Goal: Transaction & Acquisition: Book appointment/travel/reservation

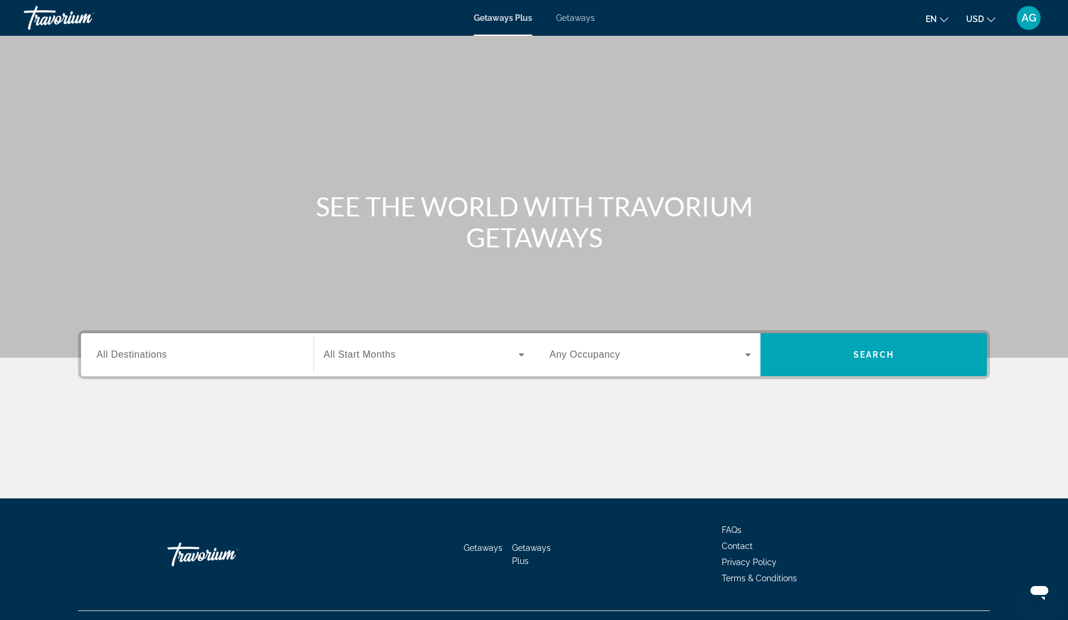
click at [272, 365] on div "Search widget" at bounding box center [198, 355] width 202 height 34
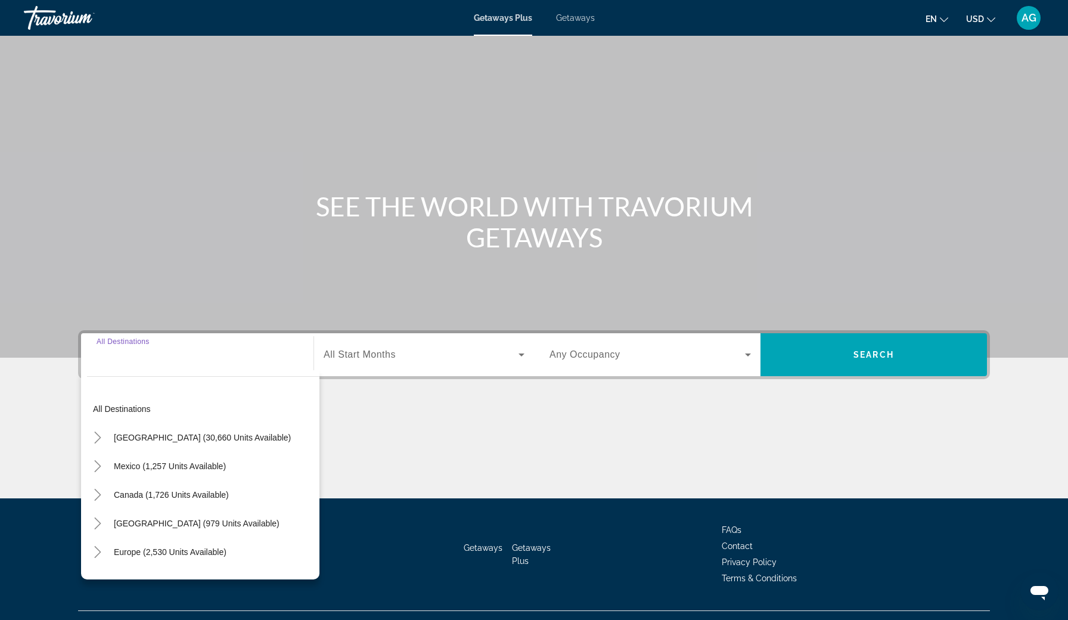
scroll to position [24, 0]
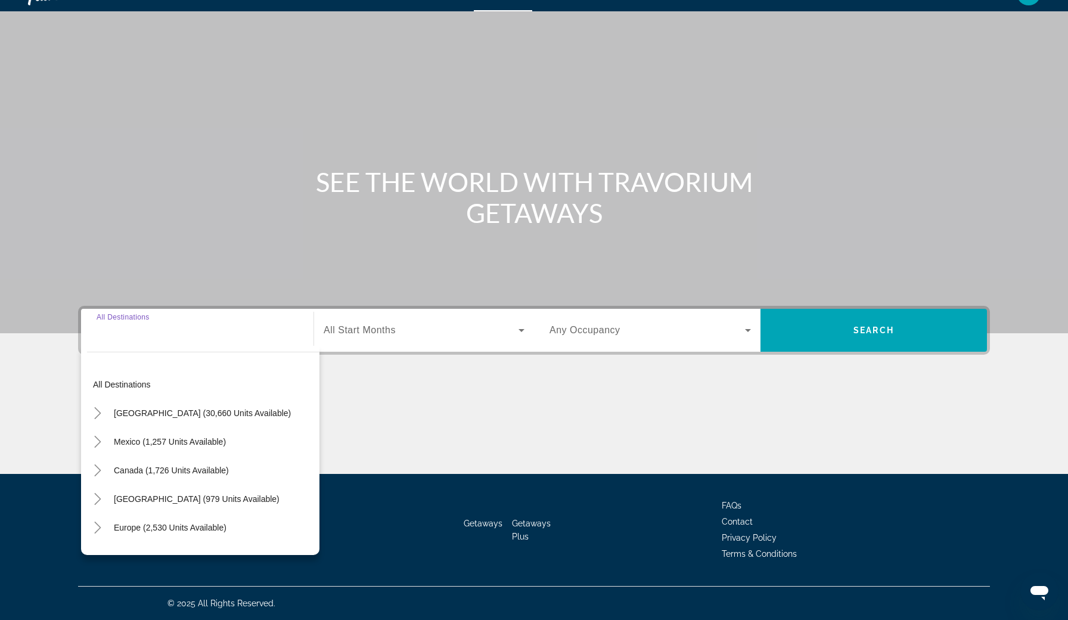
click at [375, 330] on span "All Start Months" at bounding box center [360, 330] width 72 height 10
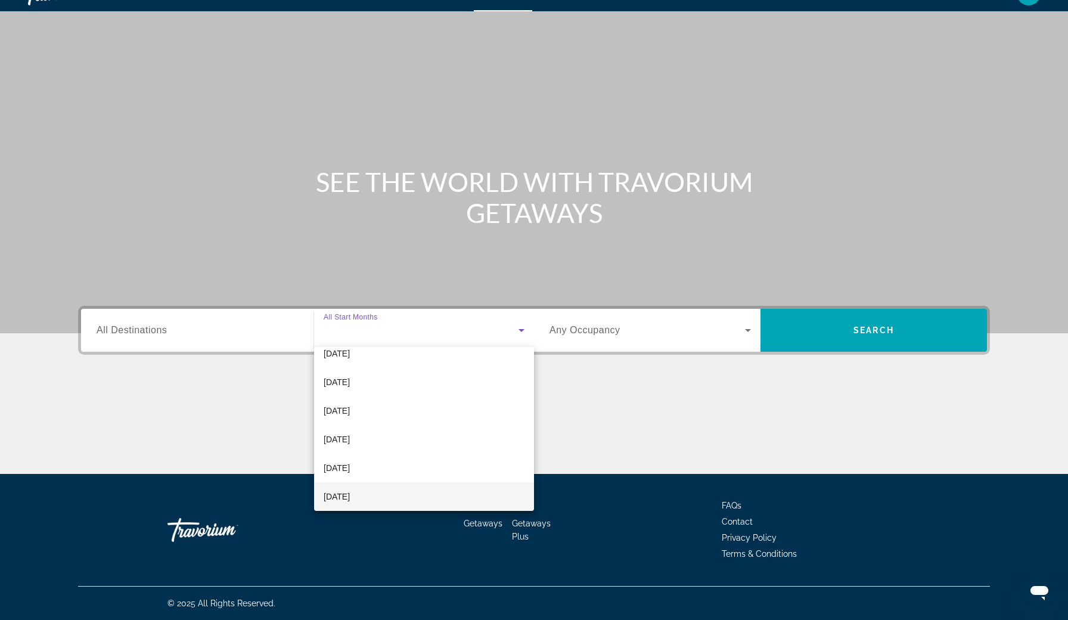
scroll to position [213, 0]
click at [346, 474] on span "July 2026" at bounding box center [337, 468] width 26 height 14
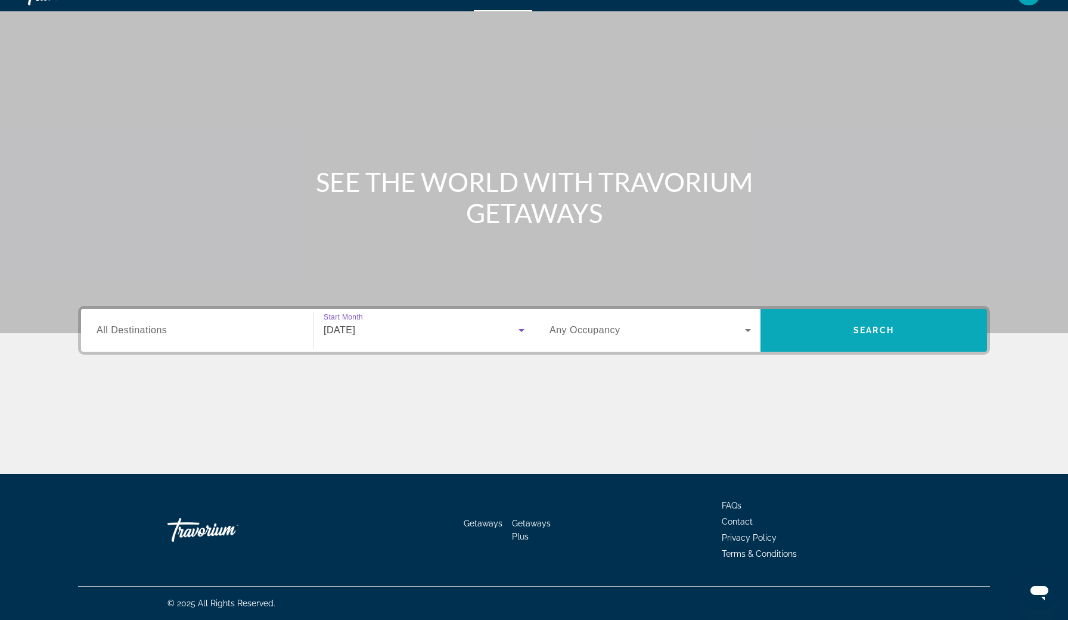
click at [882, 323] on span "Search widget" at bounding box center [874, 330] width 227 height 29
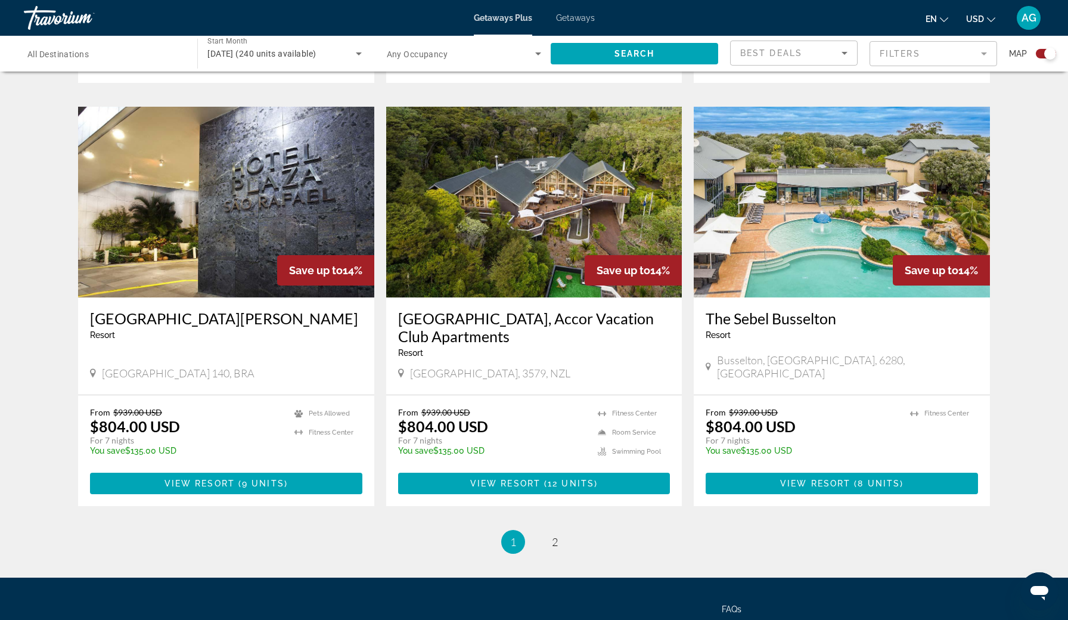
scroll to position [1662, 0]
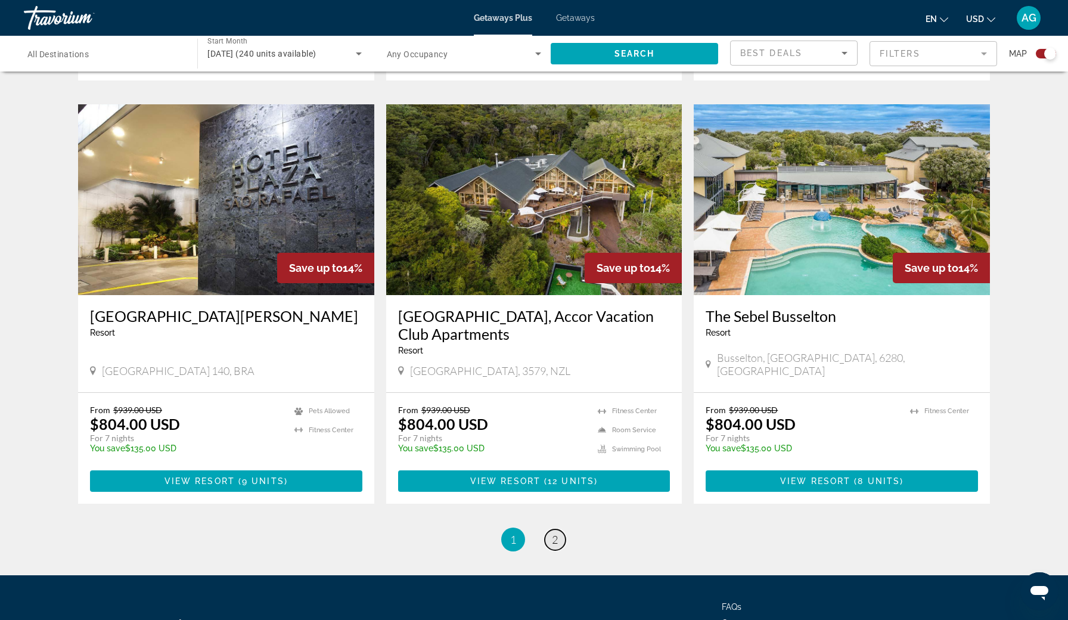
click at [556, 533] on span "2" at bounding box center [555, 539] width 6 height 13
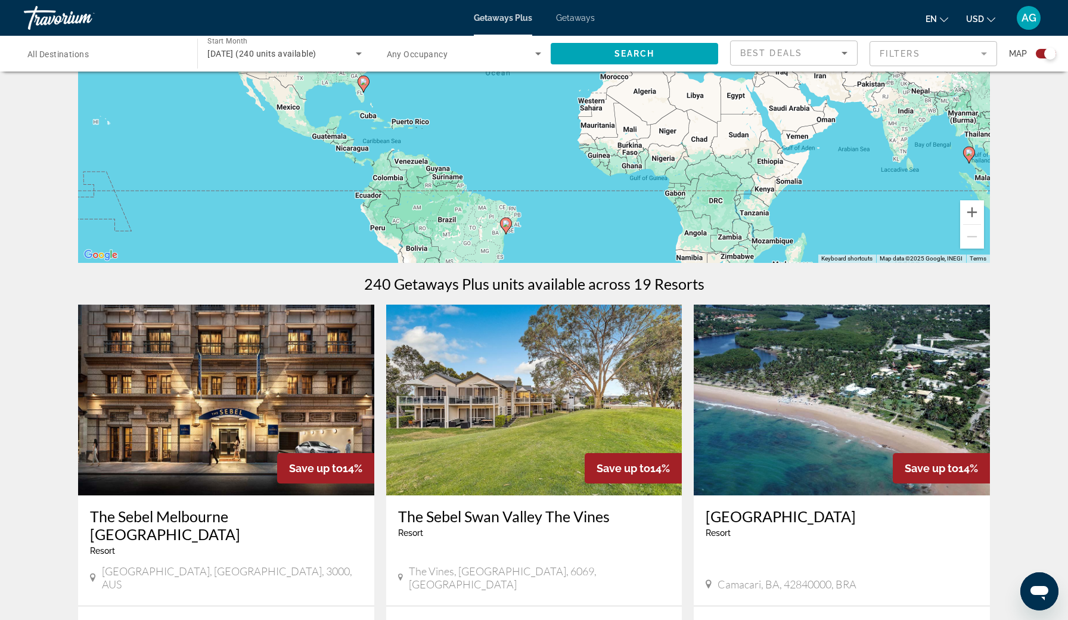
scroll to position [179, 0]
click at [587, 24] on div "Getaways Plus Getaways en English Español Français Italiano Português русский U…" at bounding box center [534, 17] width 1068 height 31
click at [567, 23] on div "Getaways Plus Getaways en English Español Français Italiano Português русский U…" at bounding box center [534, 17] width 1068 height 31
click at [573, 17] on span "Getaways" at bounding box center [575, 18] width 39 height 10
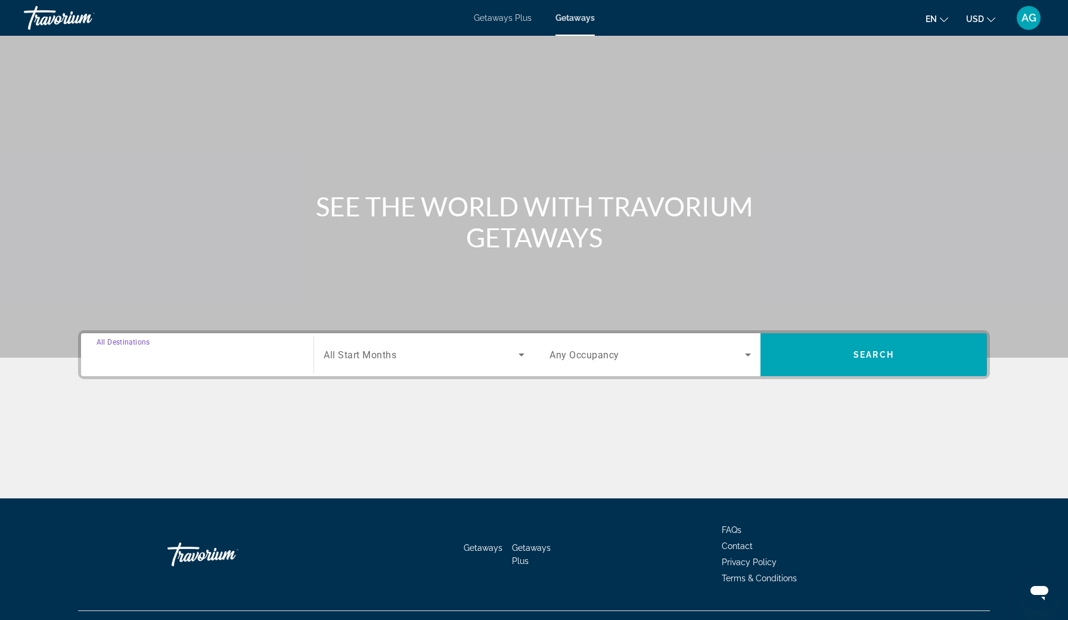
click at [244, 361] on input "Destination All Destinations" at bounding box center [198, 355] width 202 height 14
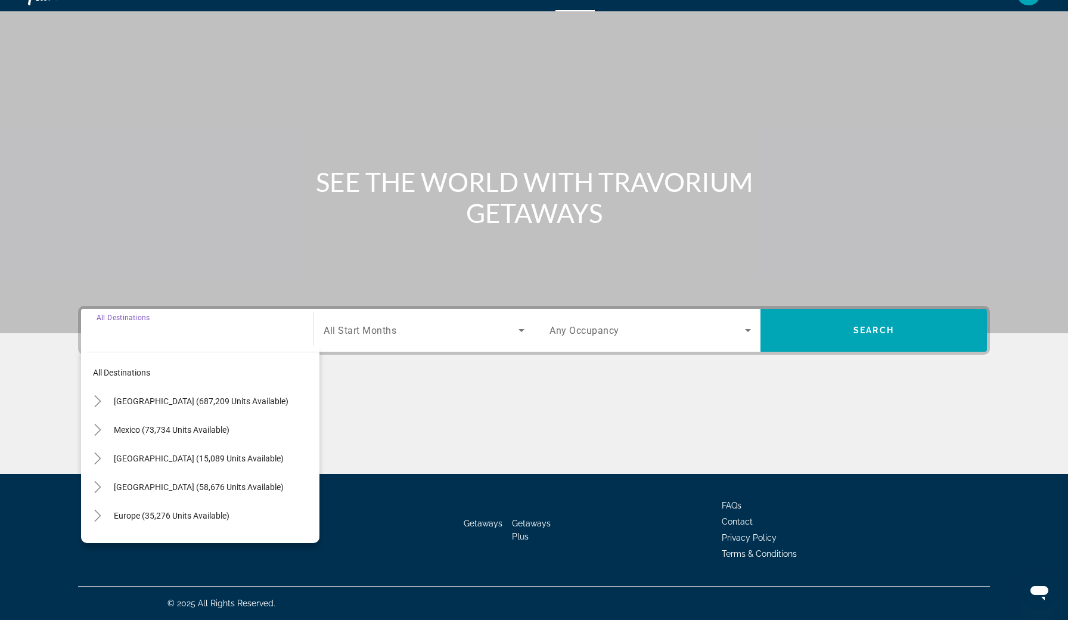
click at [344, 330] on span "All Start Months" at bounding box center [360, 330] width 73 height 11
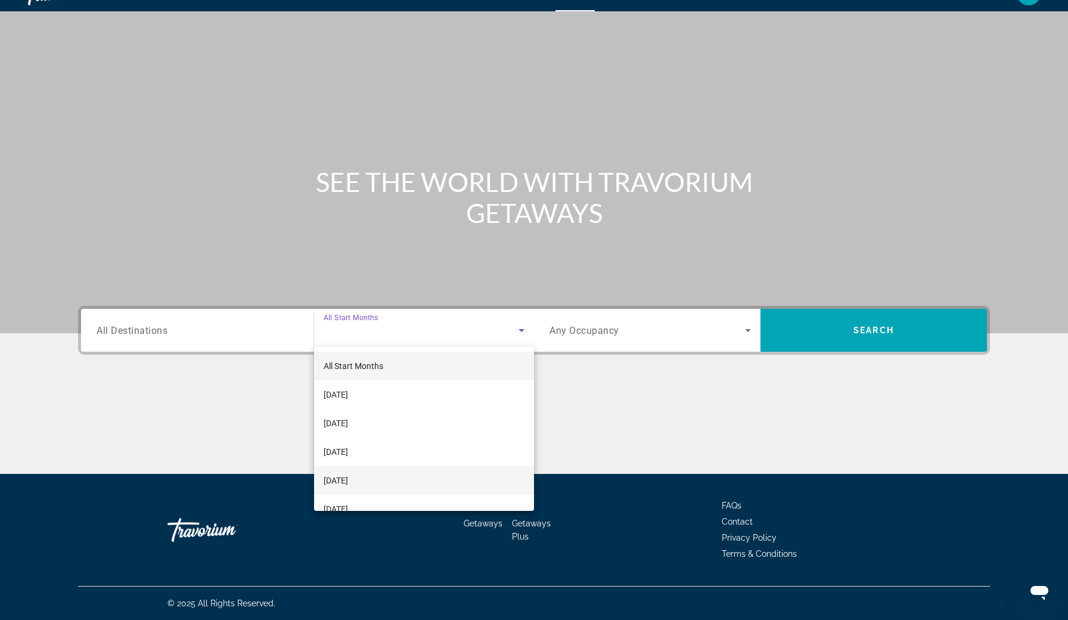
click at [348, 479] on span "December 2025" at bounding box center [336, 480] width 24 height 14
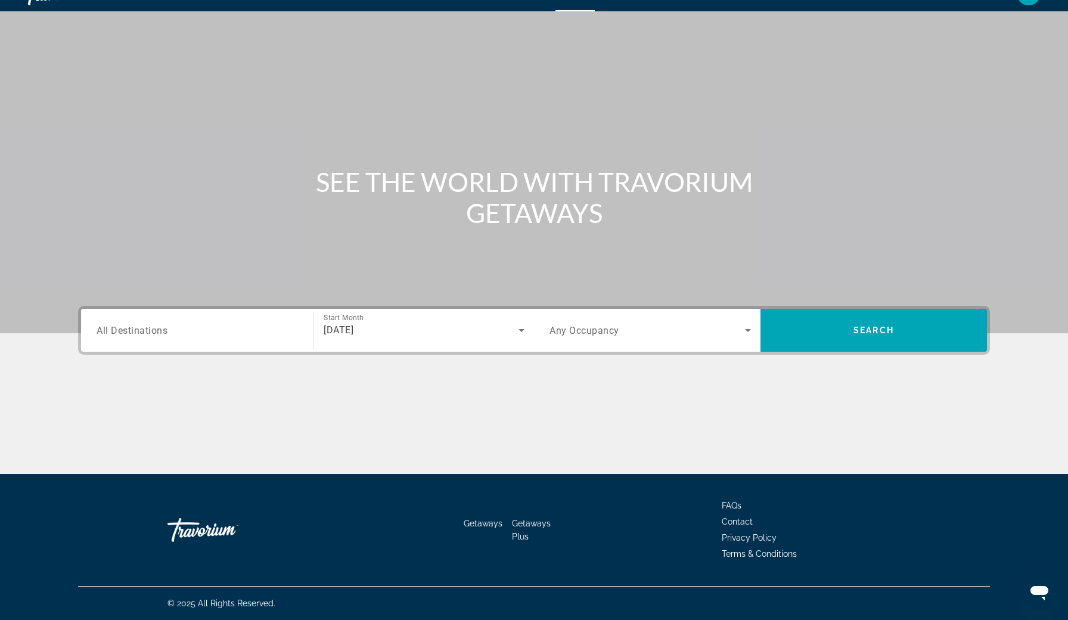
click at [409, 340] on div "December 2025" at bounding box center [424, 330] width 201 height 33
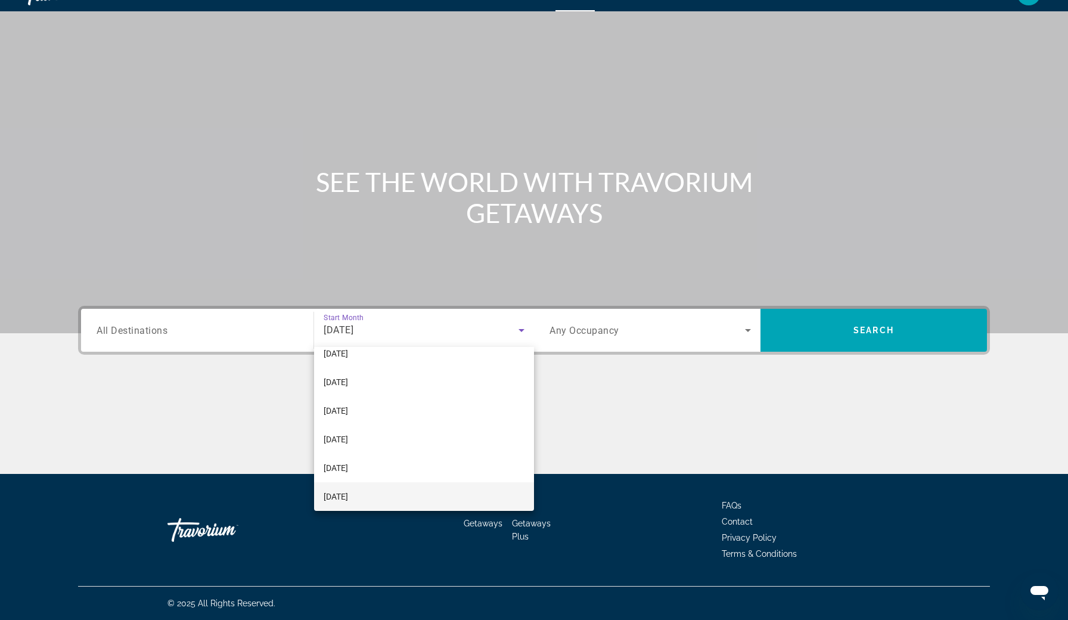
scroll to position [184, 0]
click at [348, 499] on span "July 2026" at bounding box center [336, 496] width 24 height 14
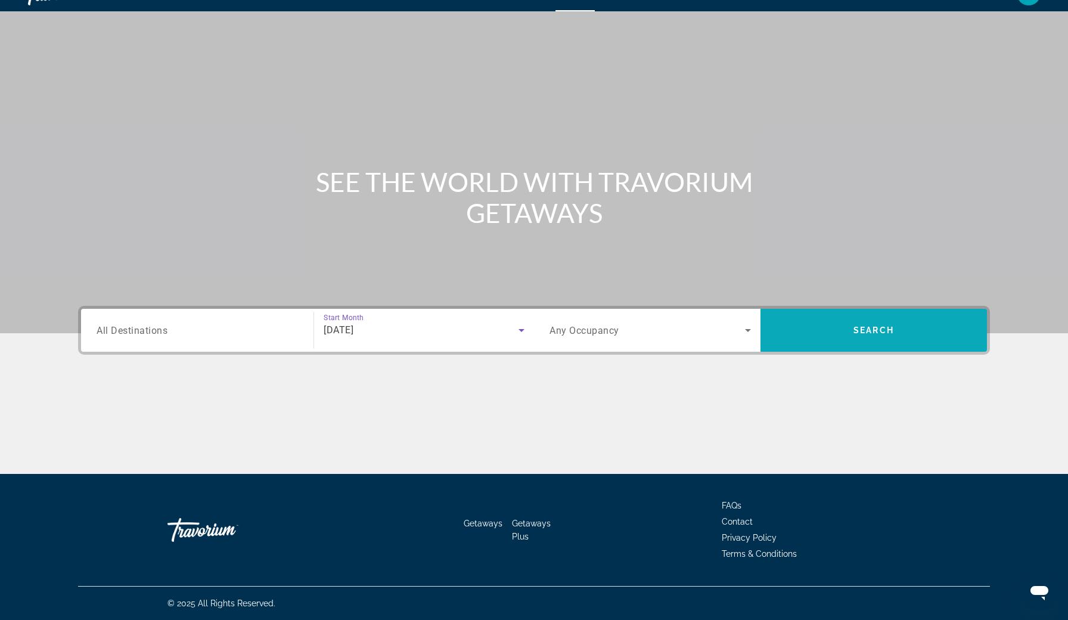
click at [817, 320] on span "Search widget" at bounding box center [874, 330] width 227 height 29
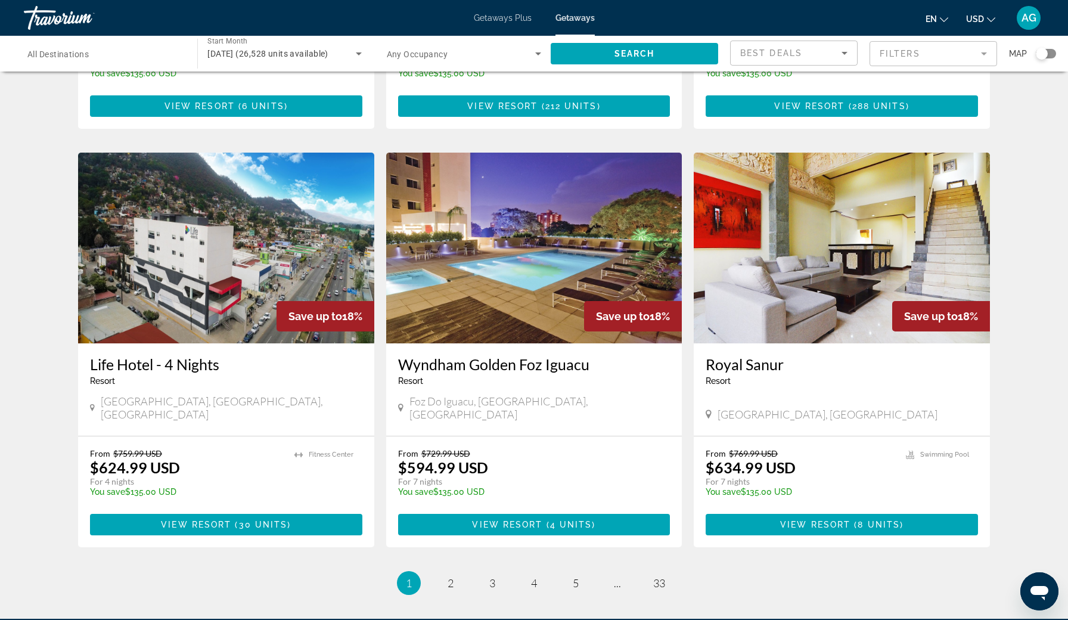
scroll to position [1237, 0]
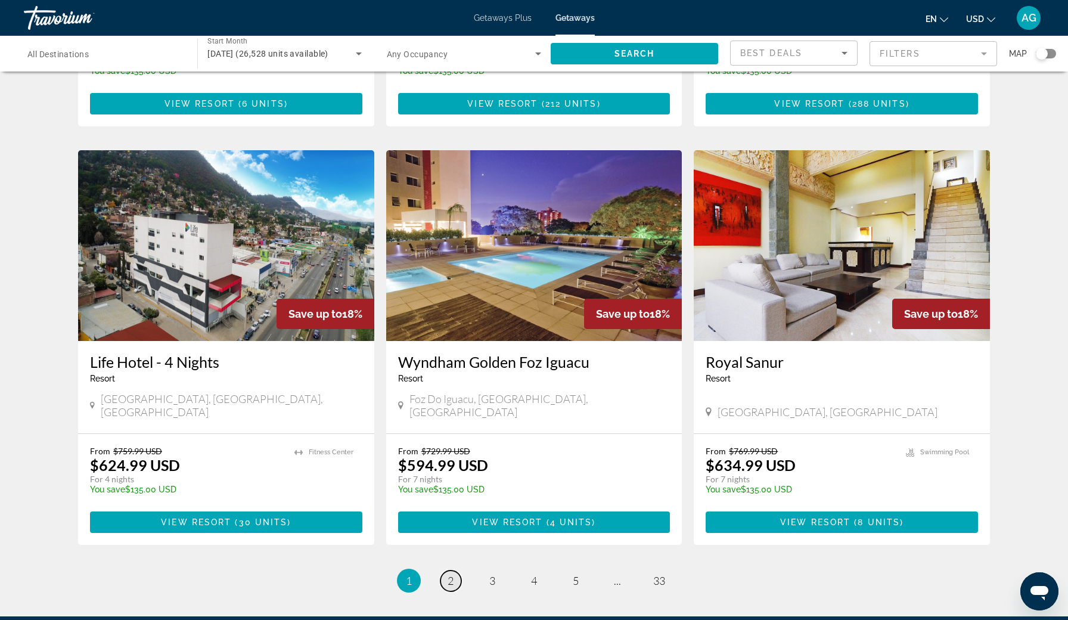
click at [453, 574] on span "2" at bounding box center [451, 580] width 6 height 13
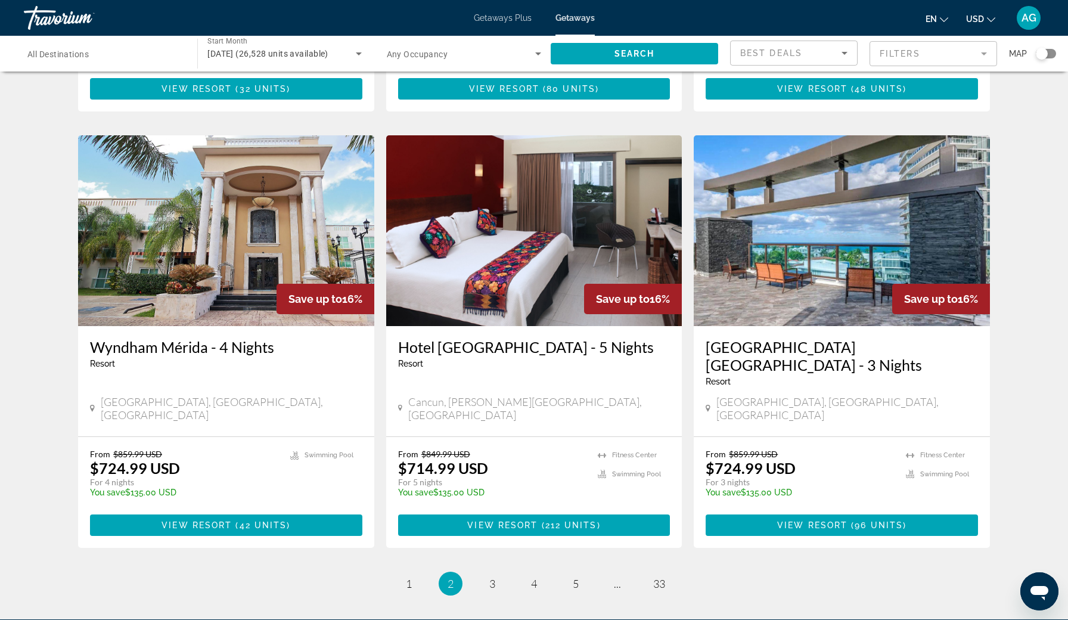
scroll to position [1278, 0]
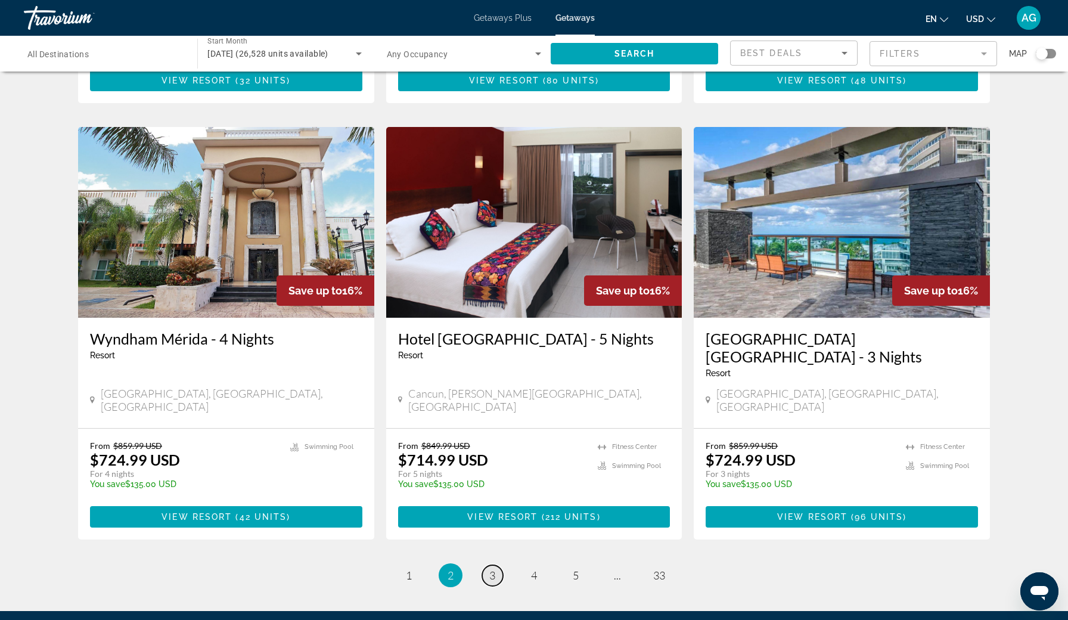
click at [490, 569] on span "3" at bounding box center [492, 575] width 6 height 13
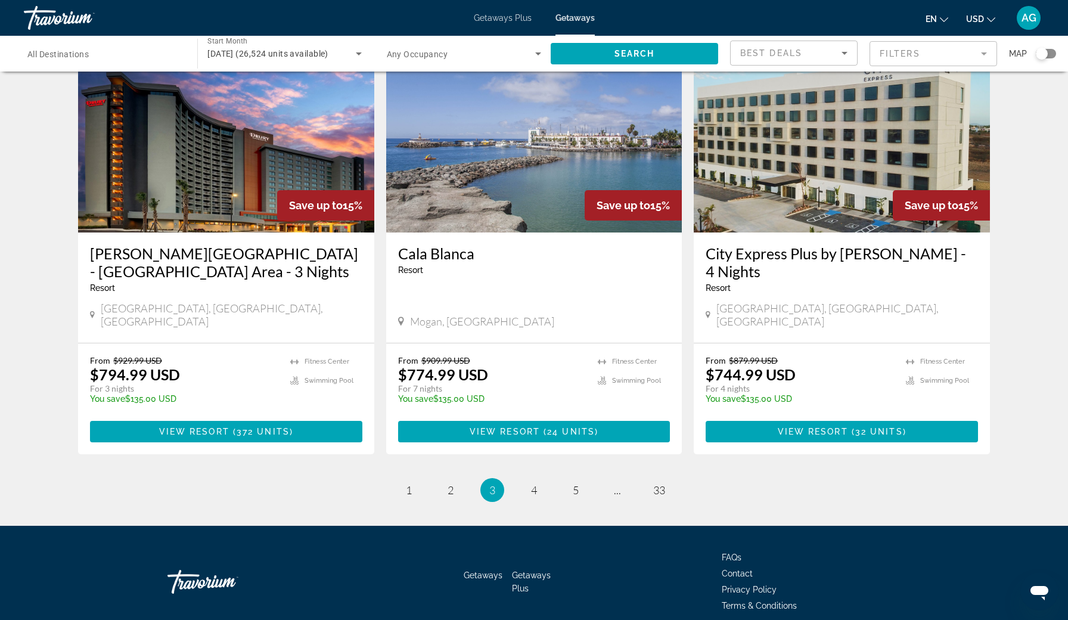
scroll to position [1365, 0]
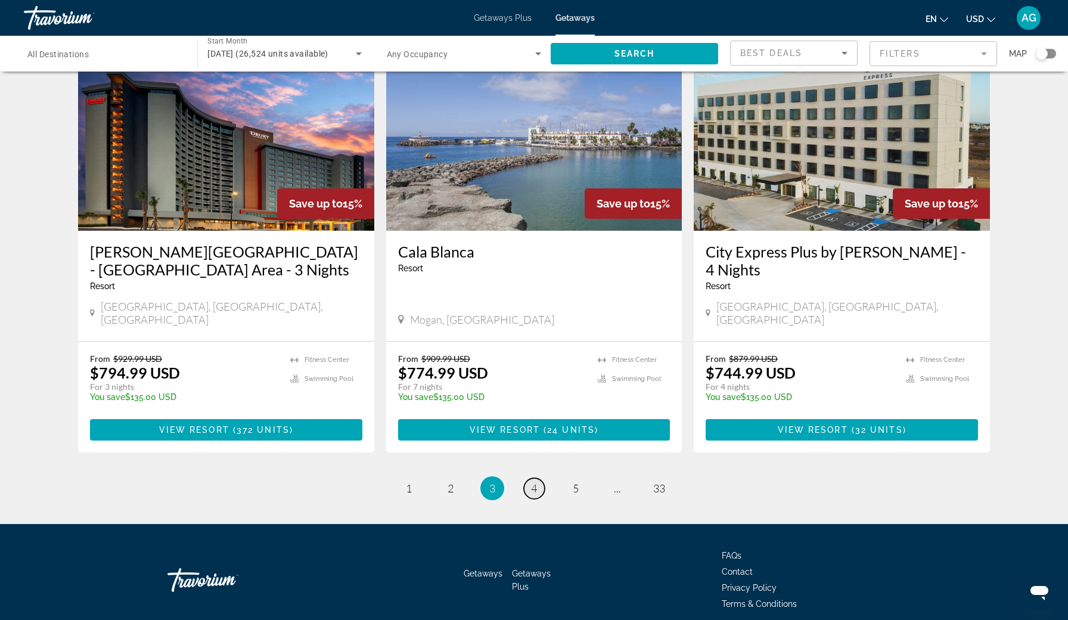
click at [534, 482] on span "4" at bounding box center [534, 488] width 6 height 13
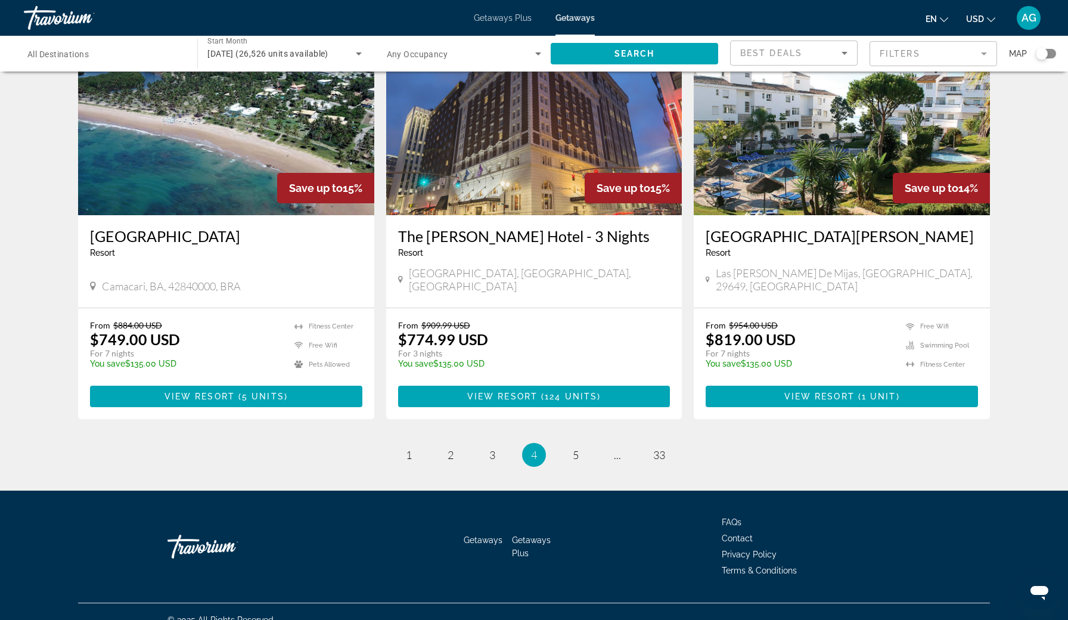
scroll to position [1346, 0]
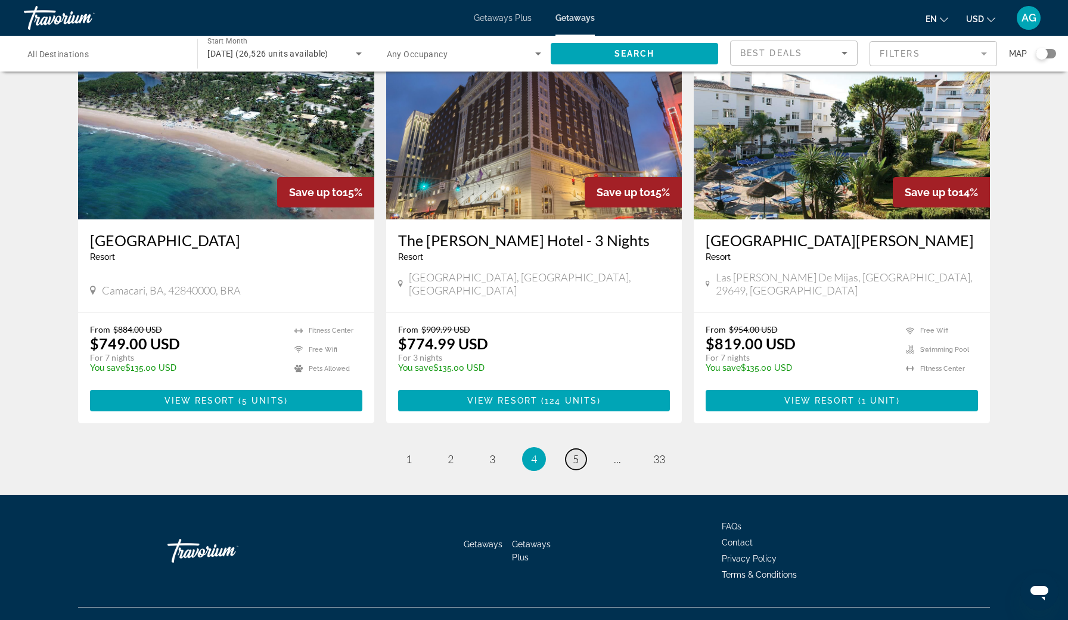
click at [572, 449] on link "page 5" at bounding box center [576, 459] width 21 height 21
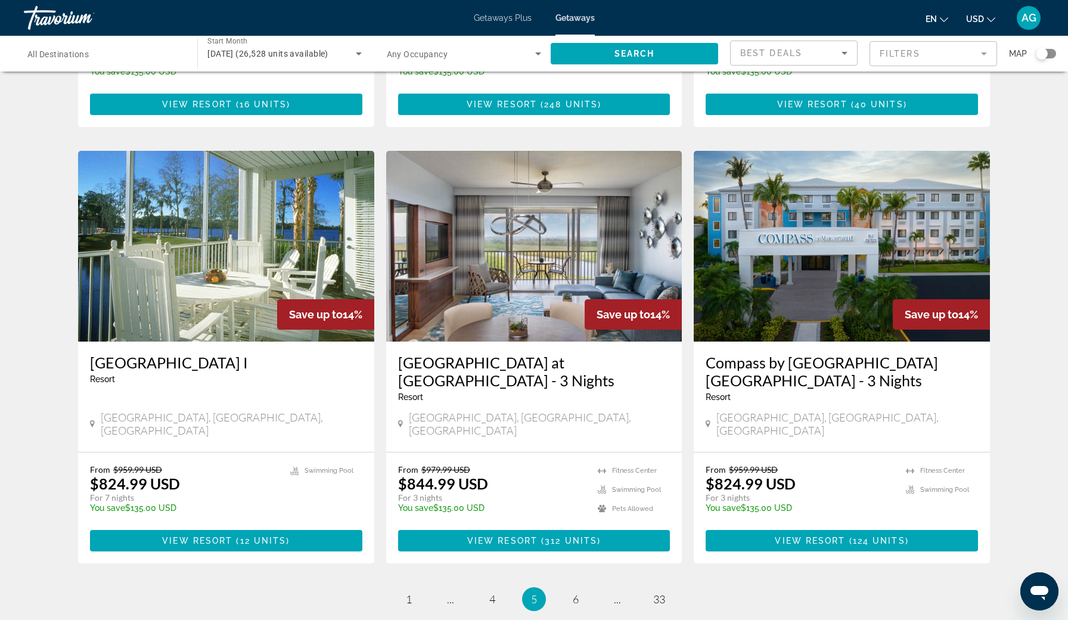
scroll to position [1269, 0]
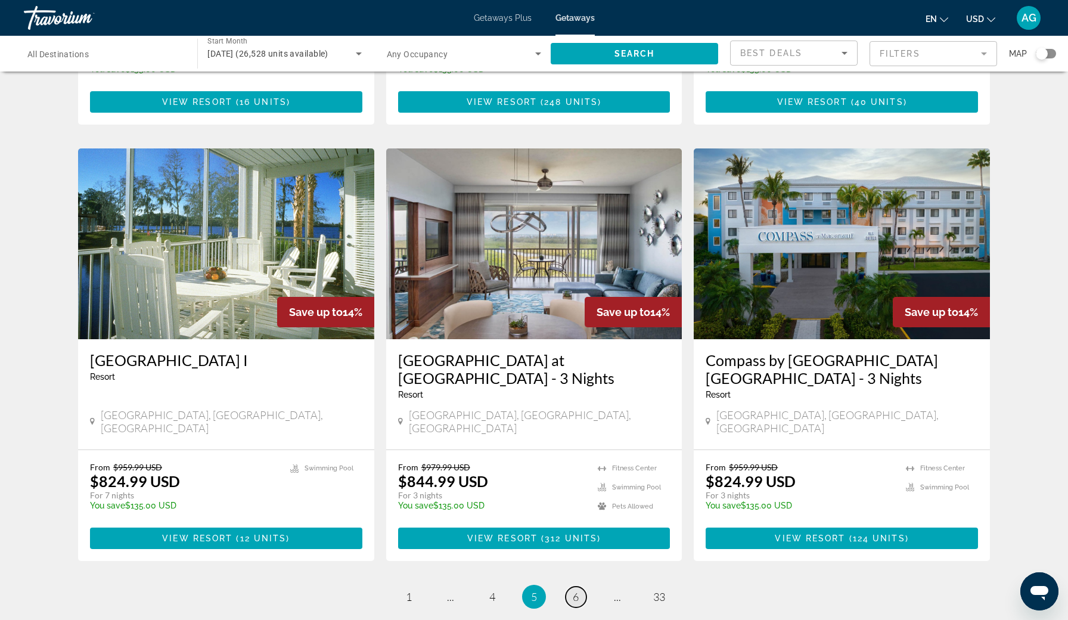
click at [579, 590] on span "6" at bounding box center [576, 596] width 6 height 13
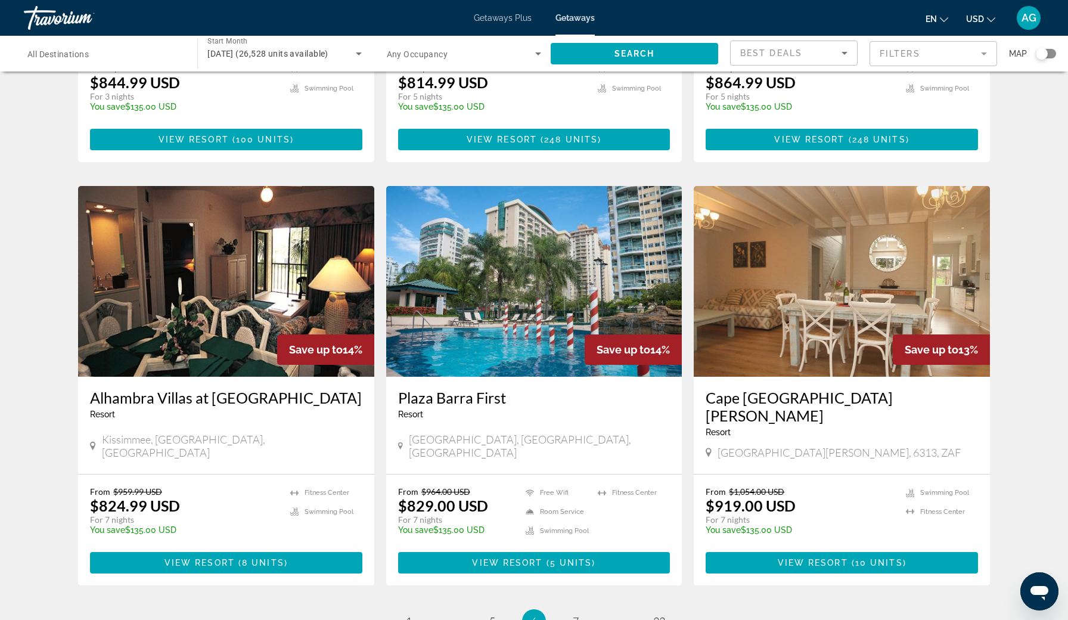
scroll to position [1264, 0]
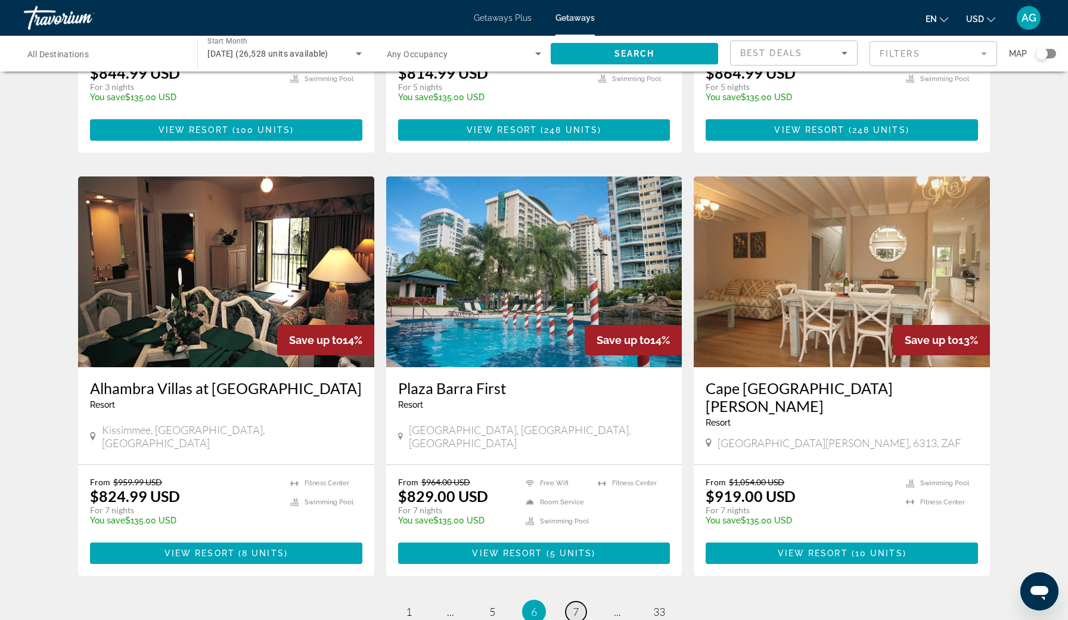
click at [577, 605] on span "7" at bounding box center [576, 611] width 6 height 13
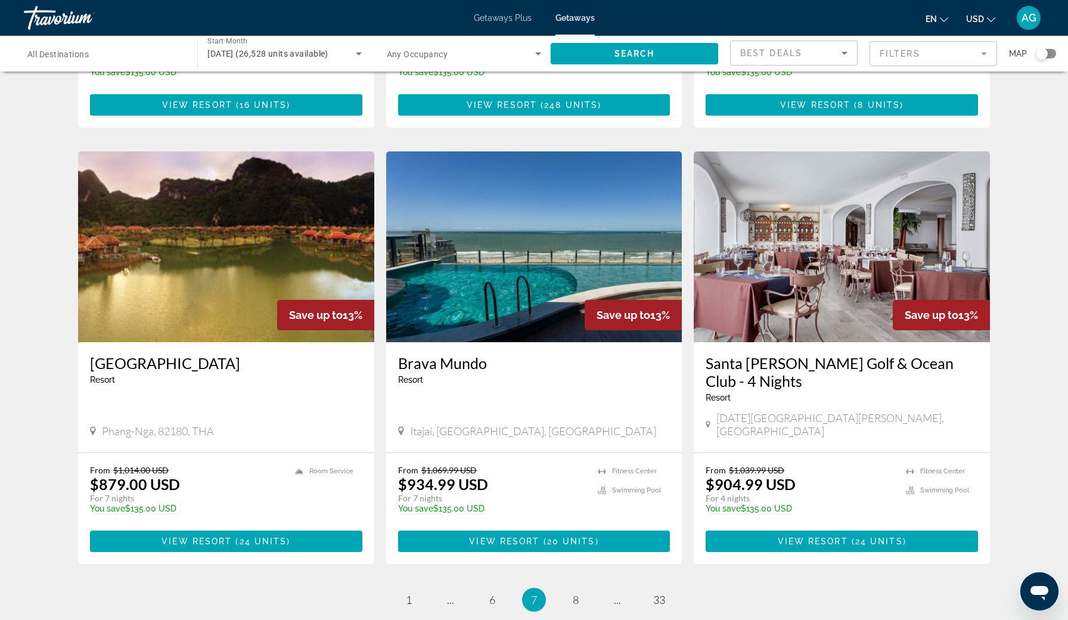
scroll to position [1275, 0]
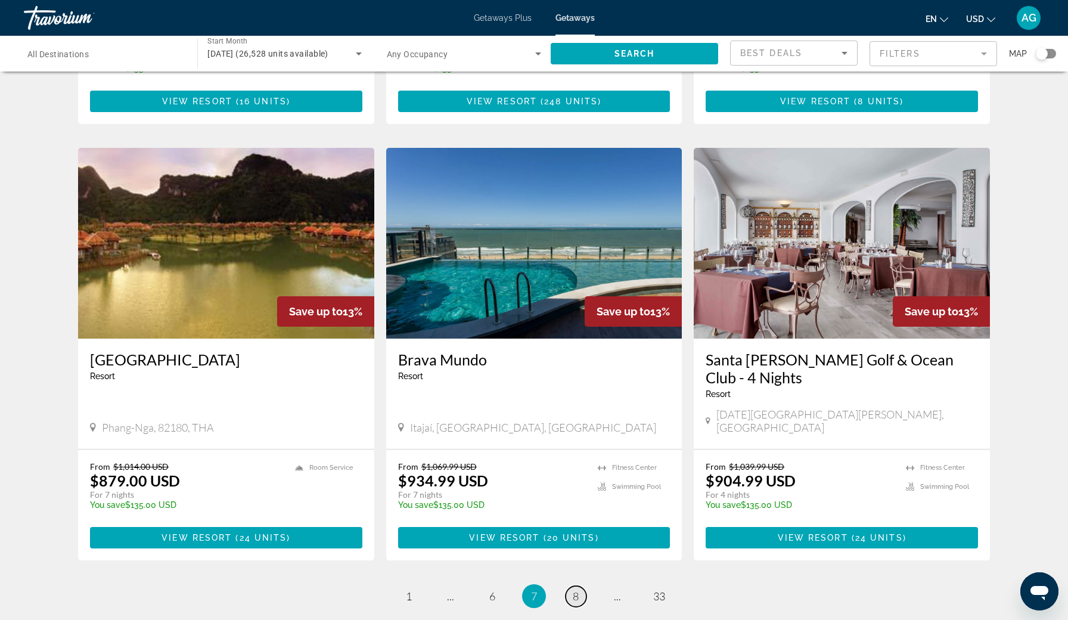
click at [578, 590] on span "8" at bounding box center [576, 596] width 6 height 13
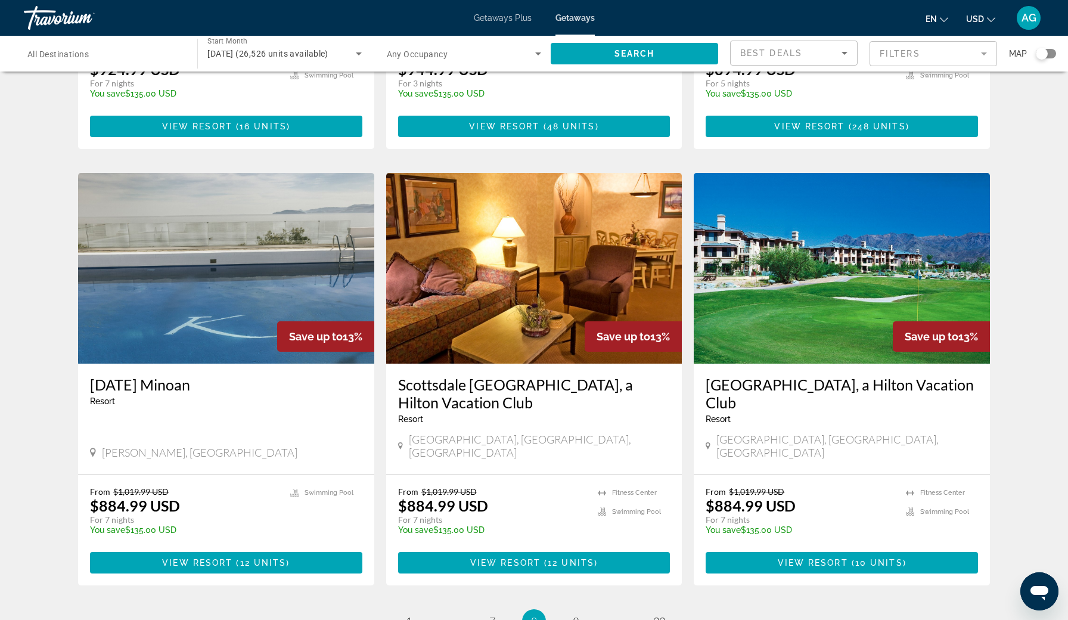
scroll to position [1313, 0]
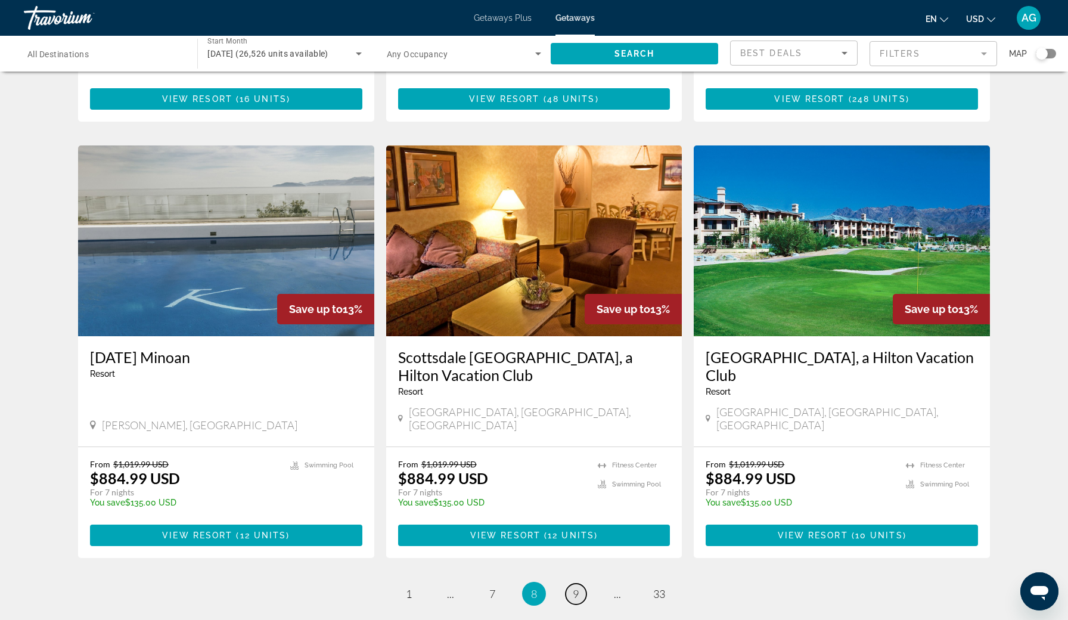
click at [569, 584] on link "page 9" at bounding box center [576, 594] width 21 height 21
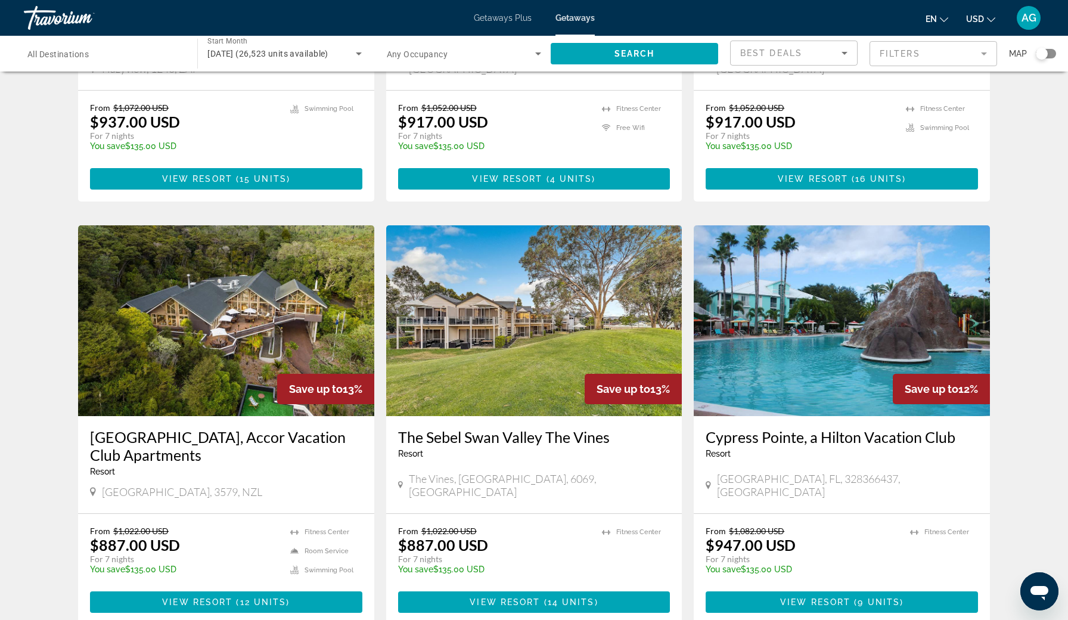
scroll to position [1229, 0]
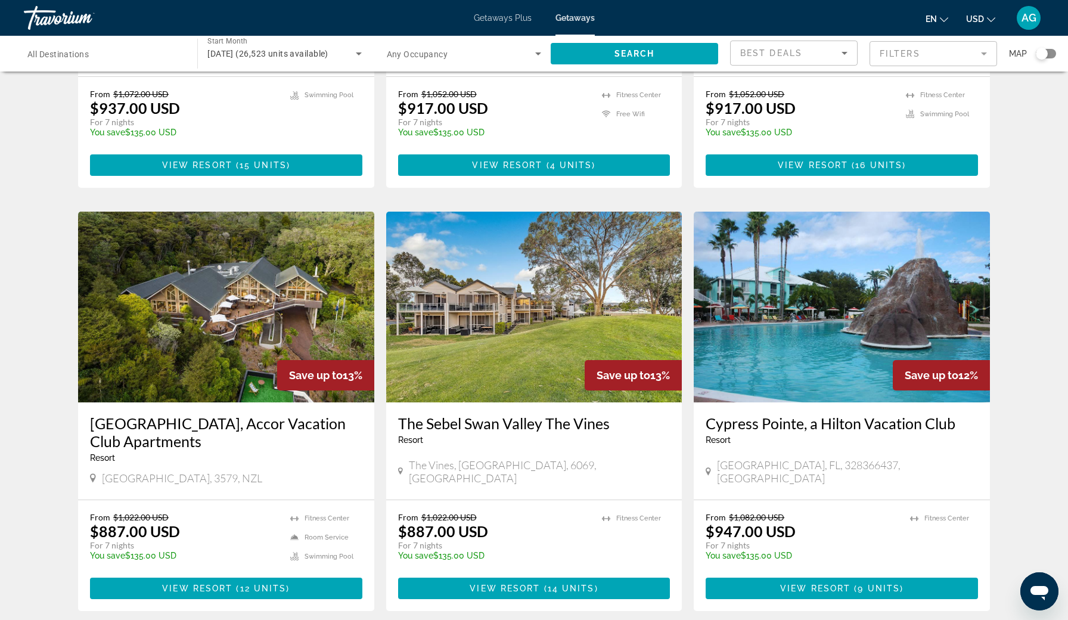
click at [246, 308] on img "Main content" at bounding box center [226, 307] width 296 height 191
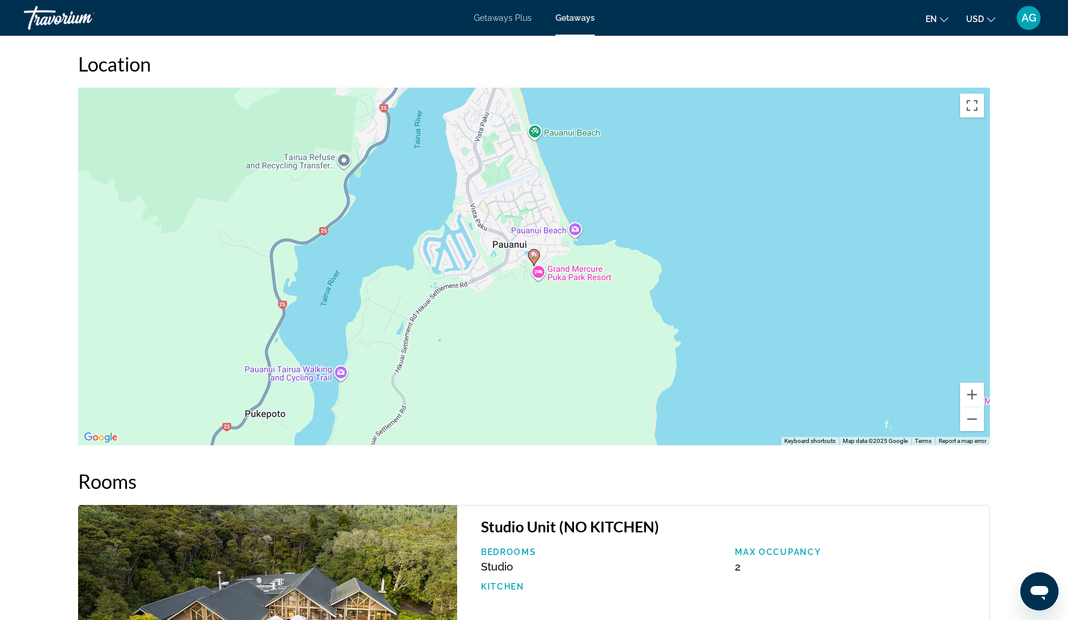
scroll to position [1465, 0]
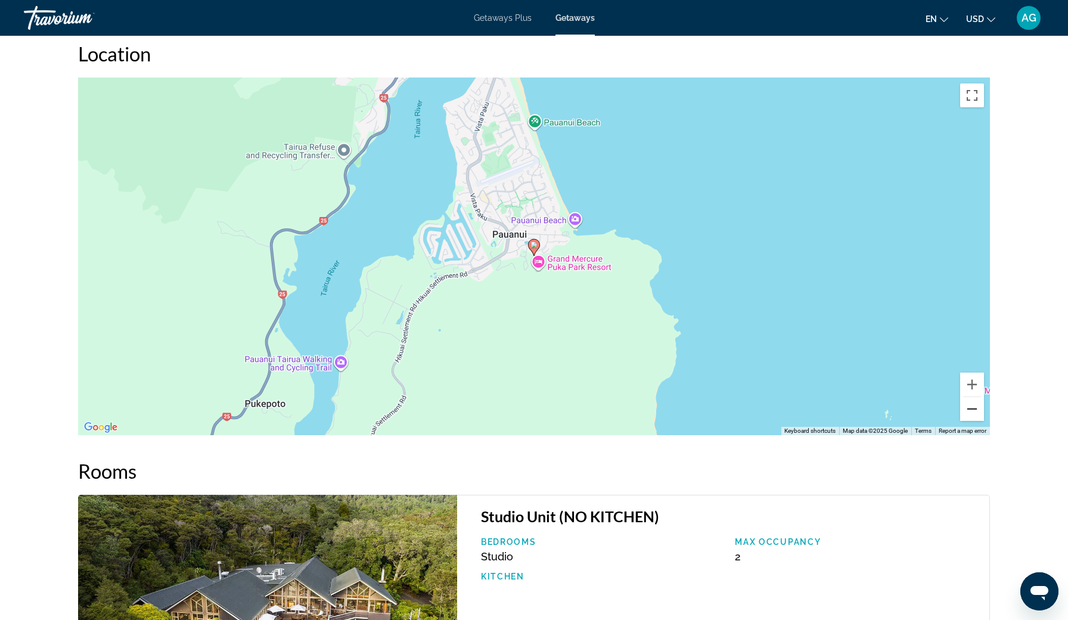
click at [967, 408] on button "Zoom out" at bounding box center [973, 409] width 24 height 24
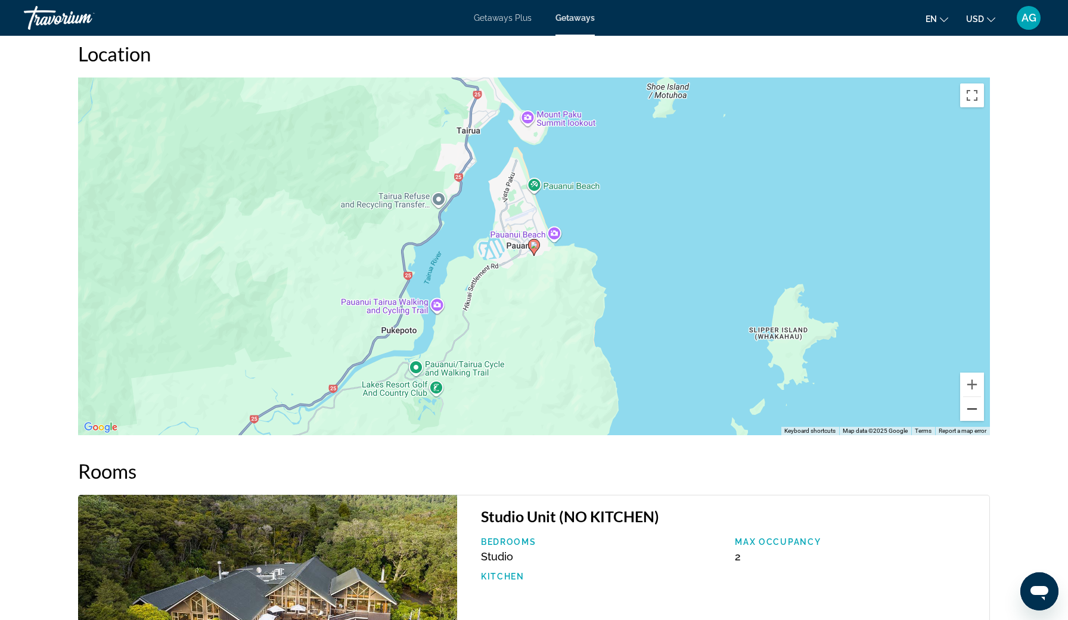
click at [970, 411] on button "Zoom out" at bounding box center [973, 409] width 24 height 24
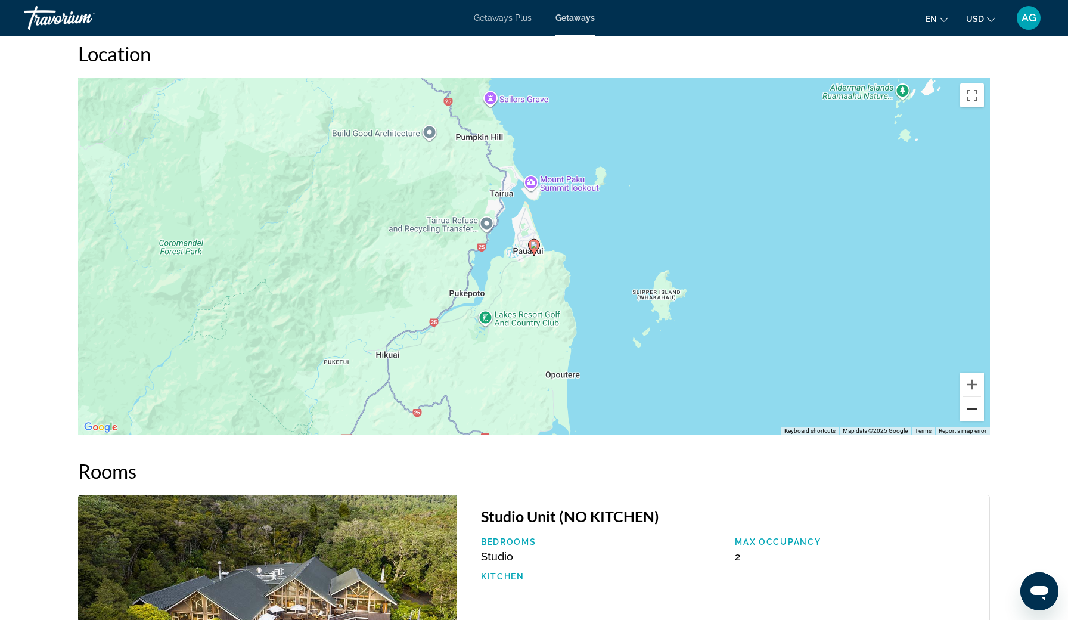
click at [970, 411] on button "Zoom out" at bounding box center [973, 409] width 24 height 24
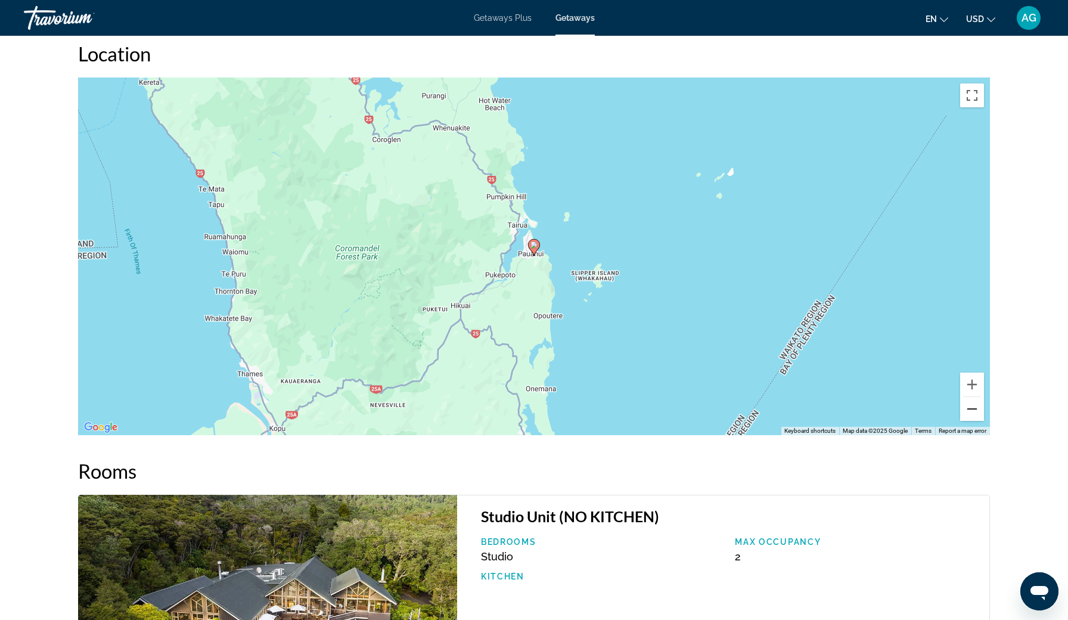
click at [970, 411] on button "Zoom out" at bounding box center [973, 409] width 24 height 24
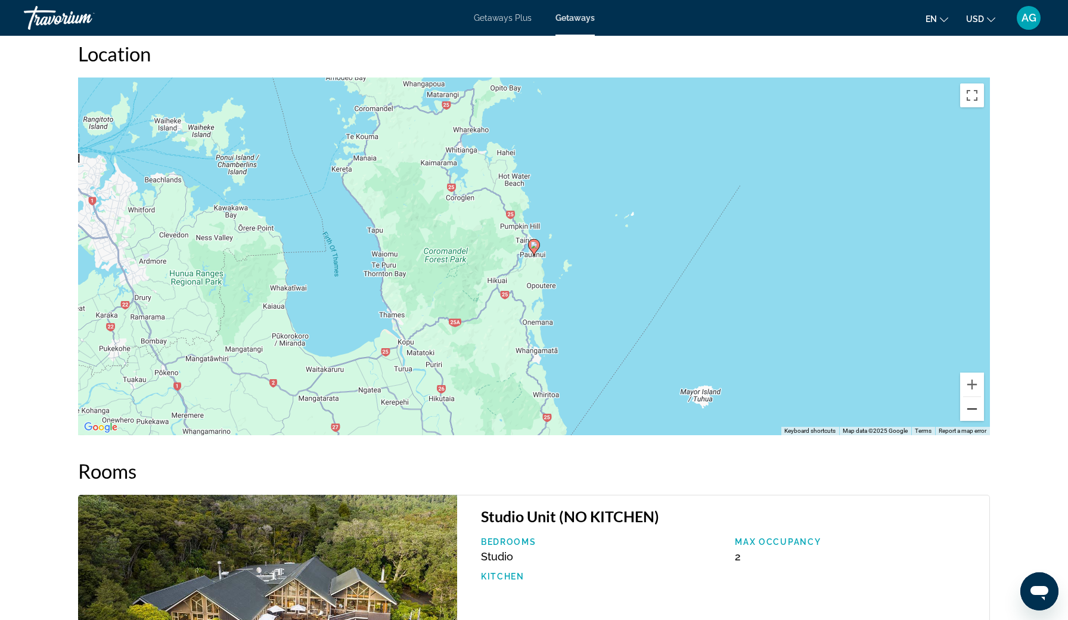
click at [970, 411] on button "Zoom out" at bounding box center [973, 409] width 24 height 24
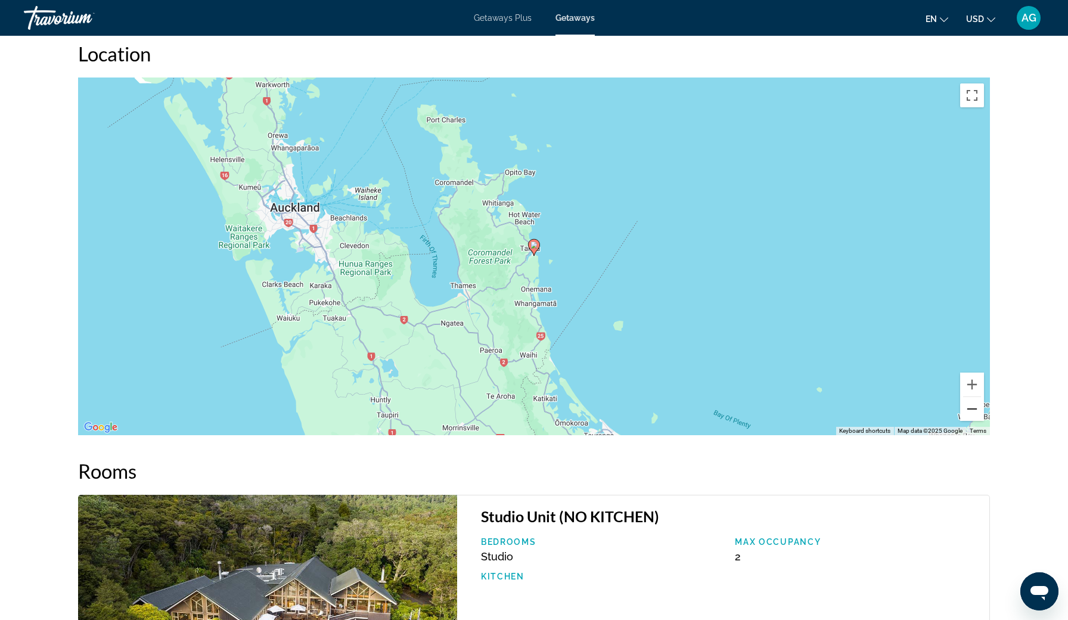
click at [970, 411] on button "Zoom out" at bounding box center [973, 409] width 24 height 24
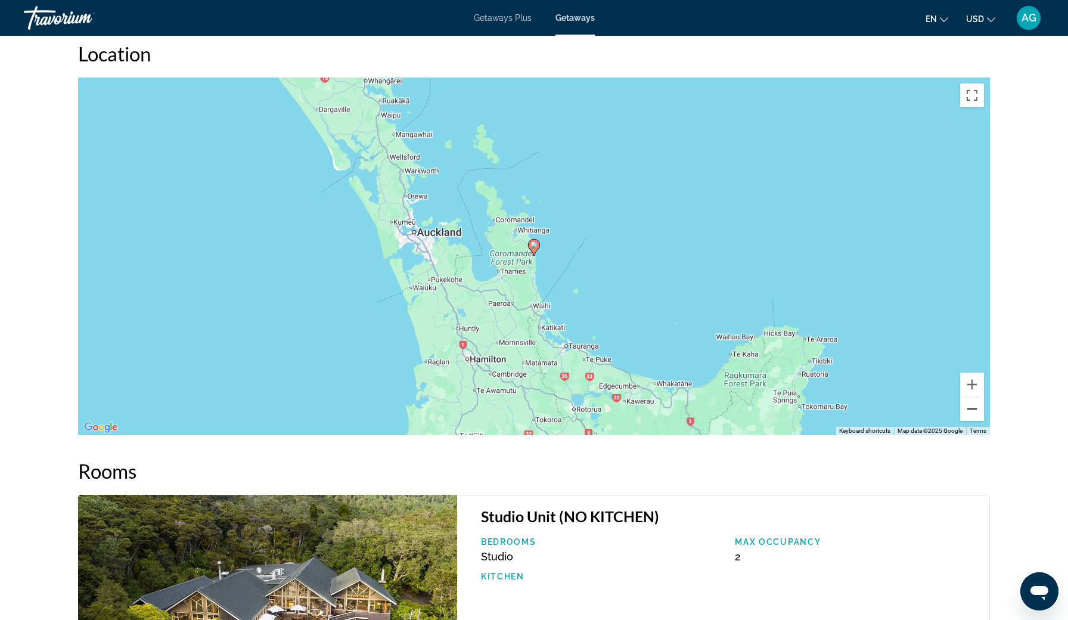
click at [970, 411] on button "Zoom out" at bounding box center [973, 409] width 24 height 24
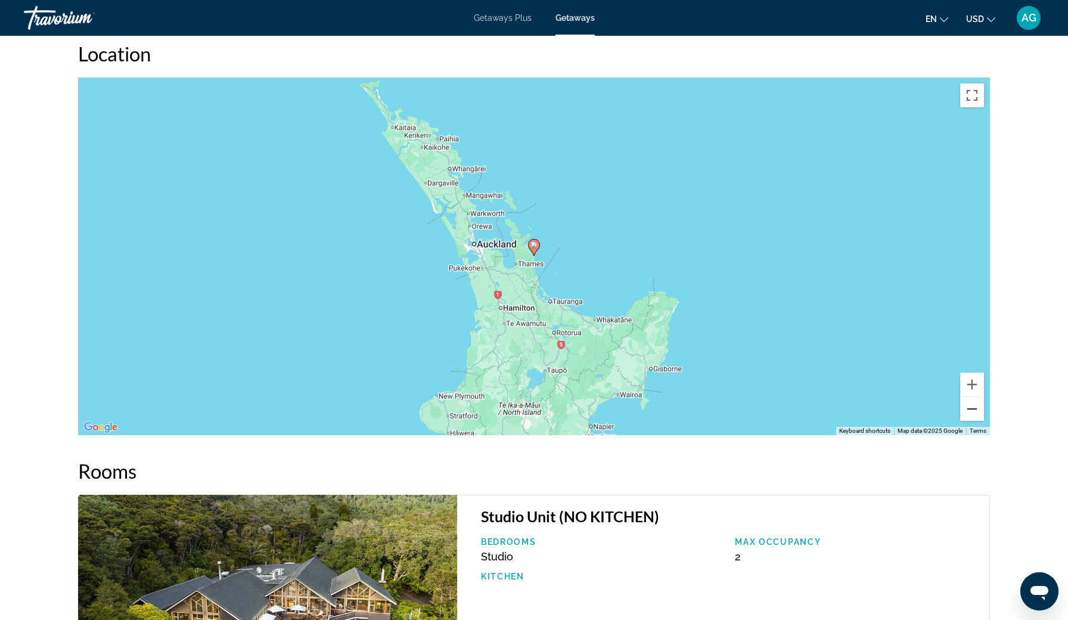
click at [970, 411] on button "Zoom out" at bounding box center [973, 409] width 24 height 24
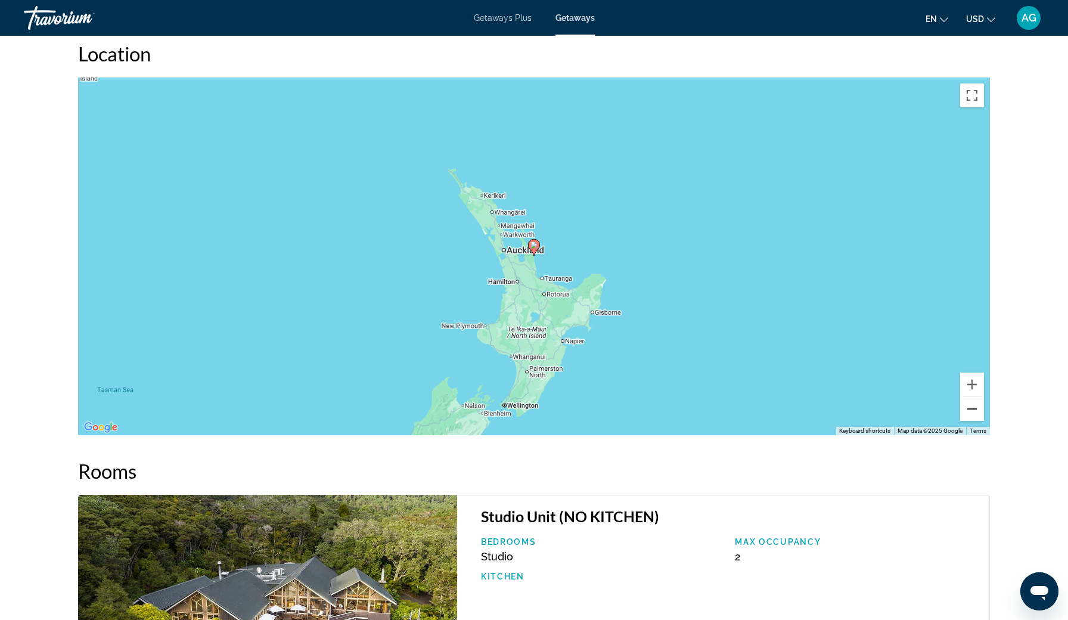
click at [970, 411] on button "Zoom out" at bounding box center [973, 409] width 24 height 24
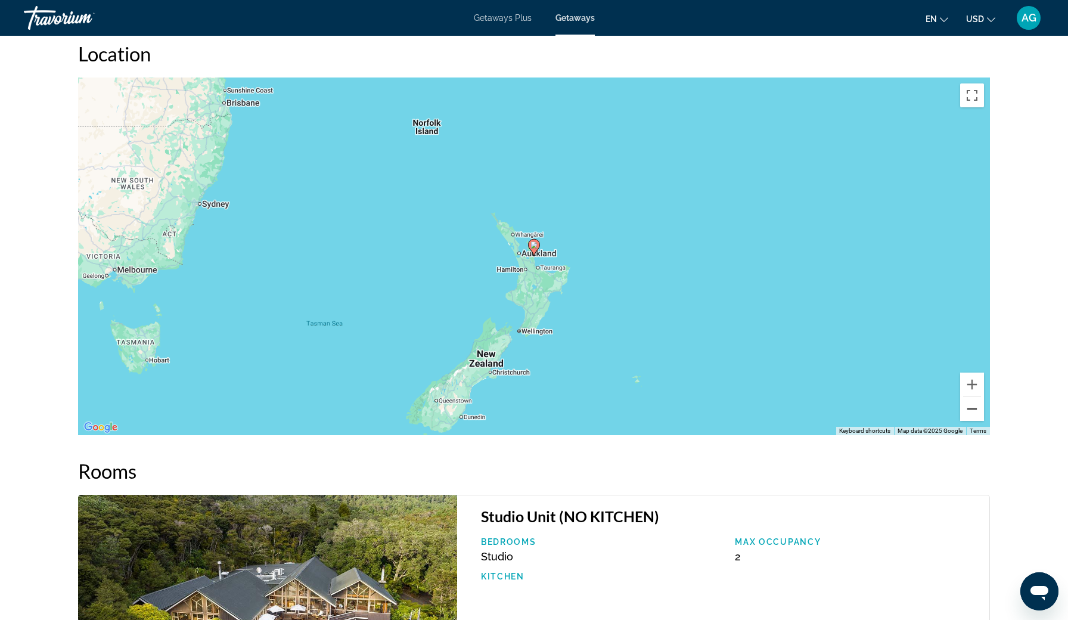
click at [970, 411] on button "Zoom out" at bounding box center [973, 409] width 24 height 24
